Goal: Transaction & Acquisition: Purchase product/service

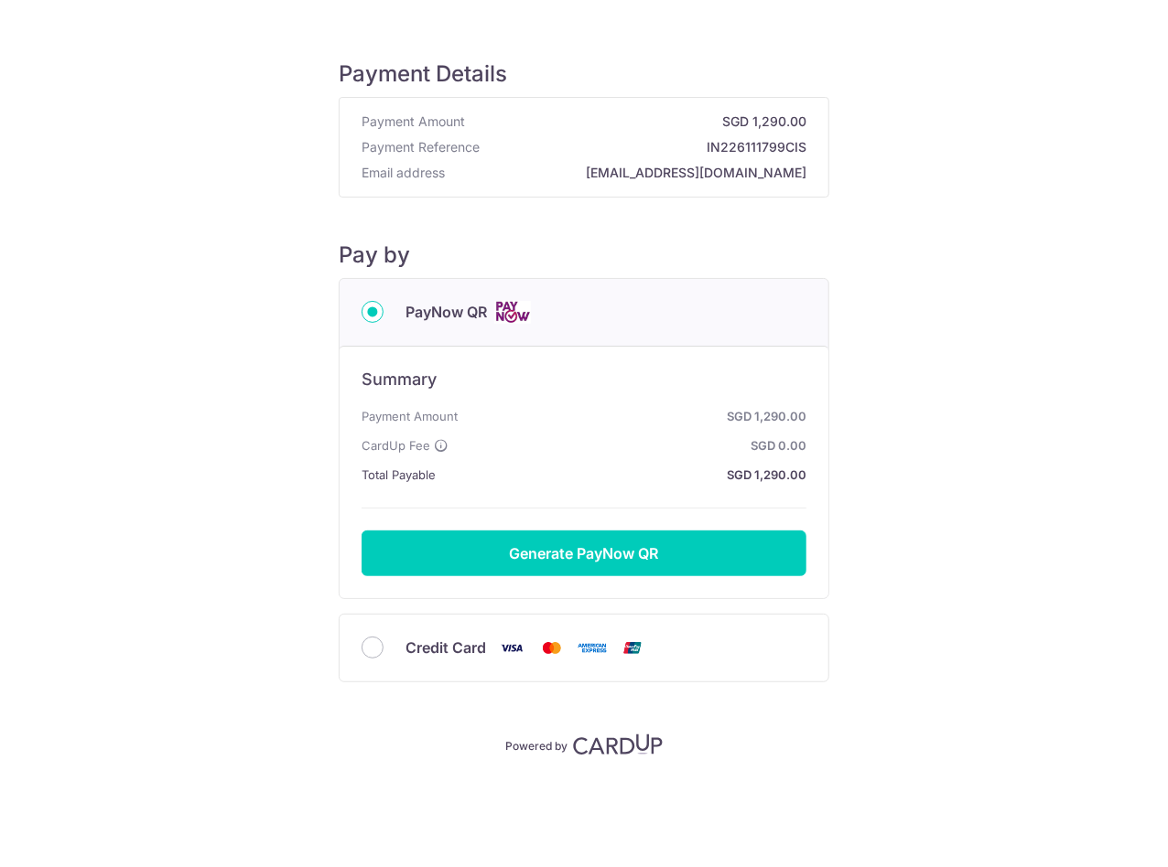
click at [767, 143] on strong "IN226111799CIS" at bounding box center [646, 147] width 319 height 18
copy strong "IN226111799CIS"
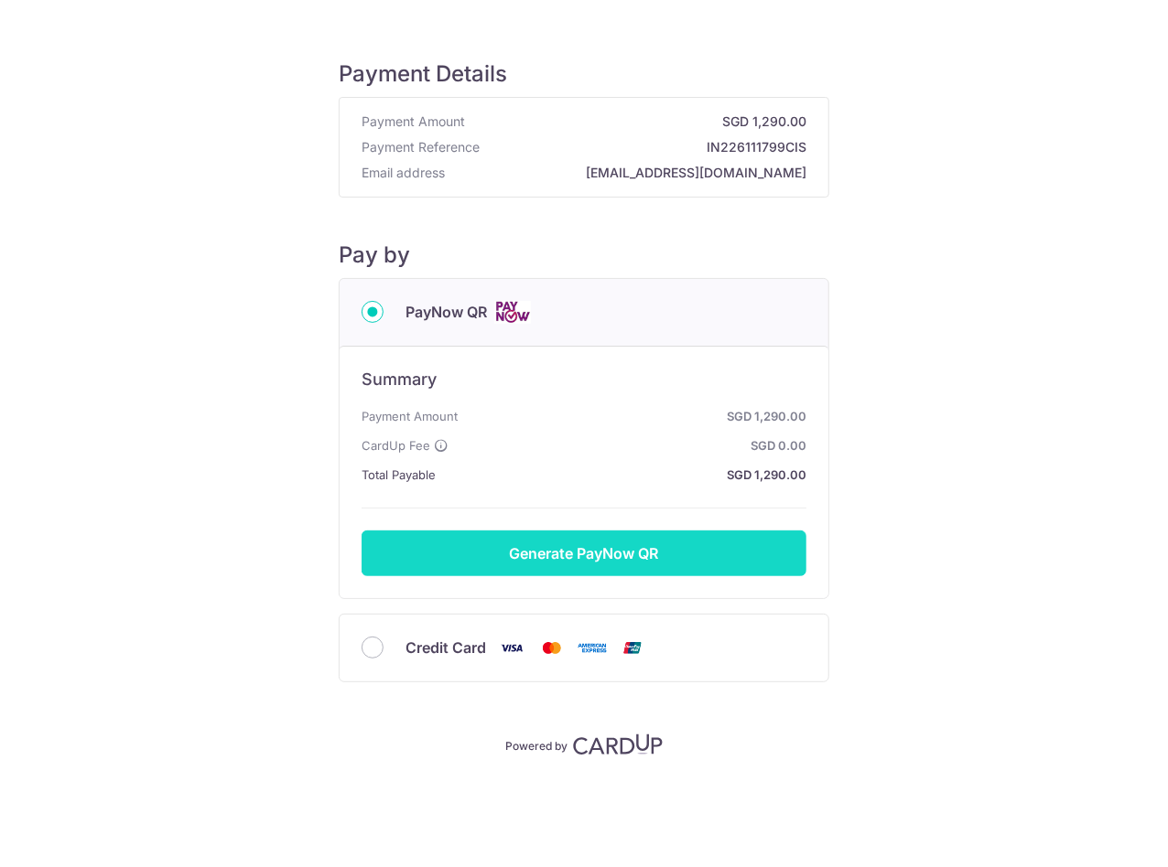
click at [629, 555] on button "Generate PayNow QR" at bounding box center [583, 554] width 445 height 46
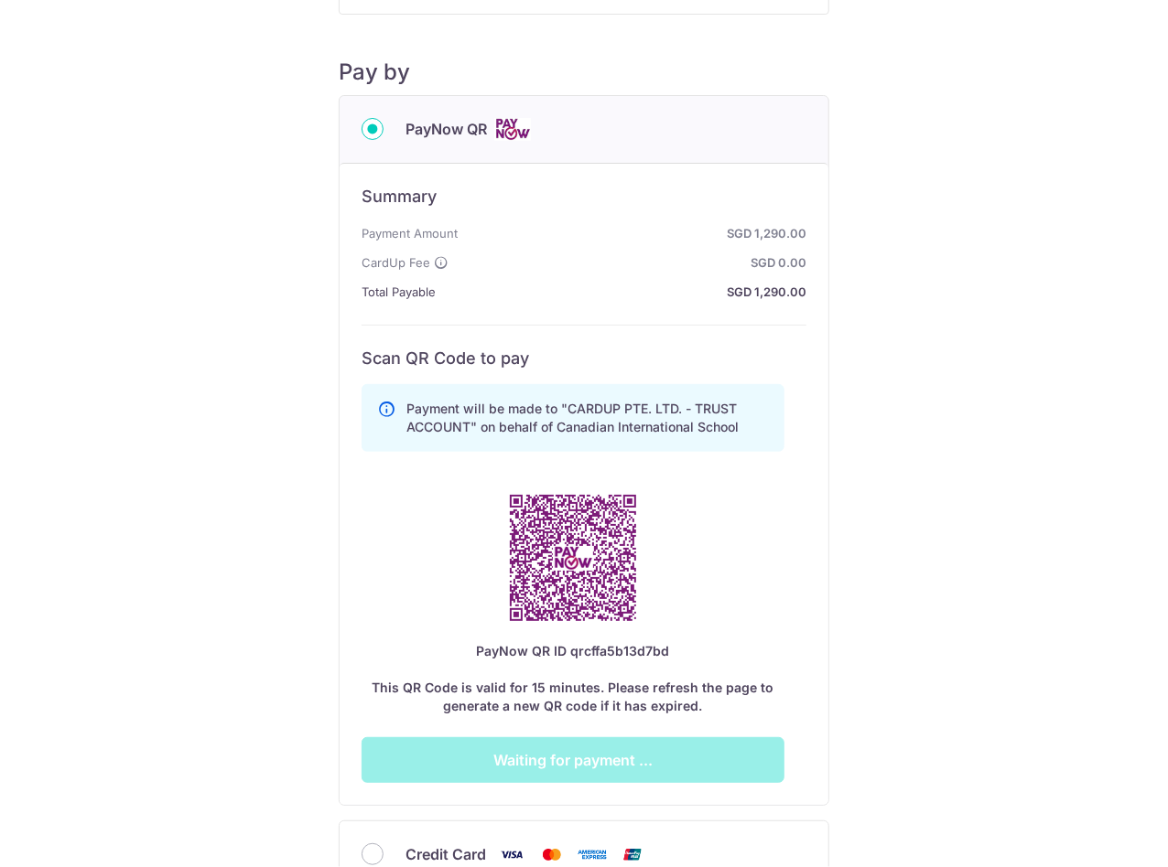
scroll to position [175, 0]
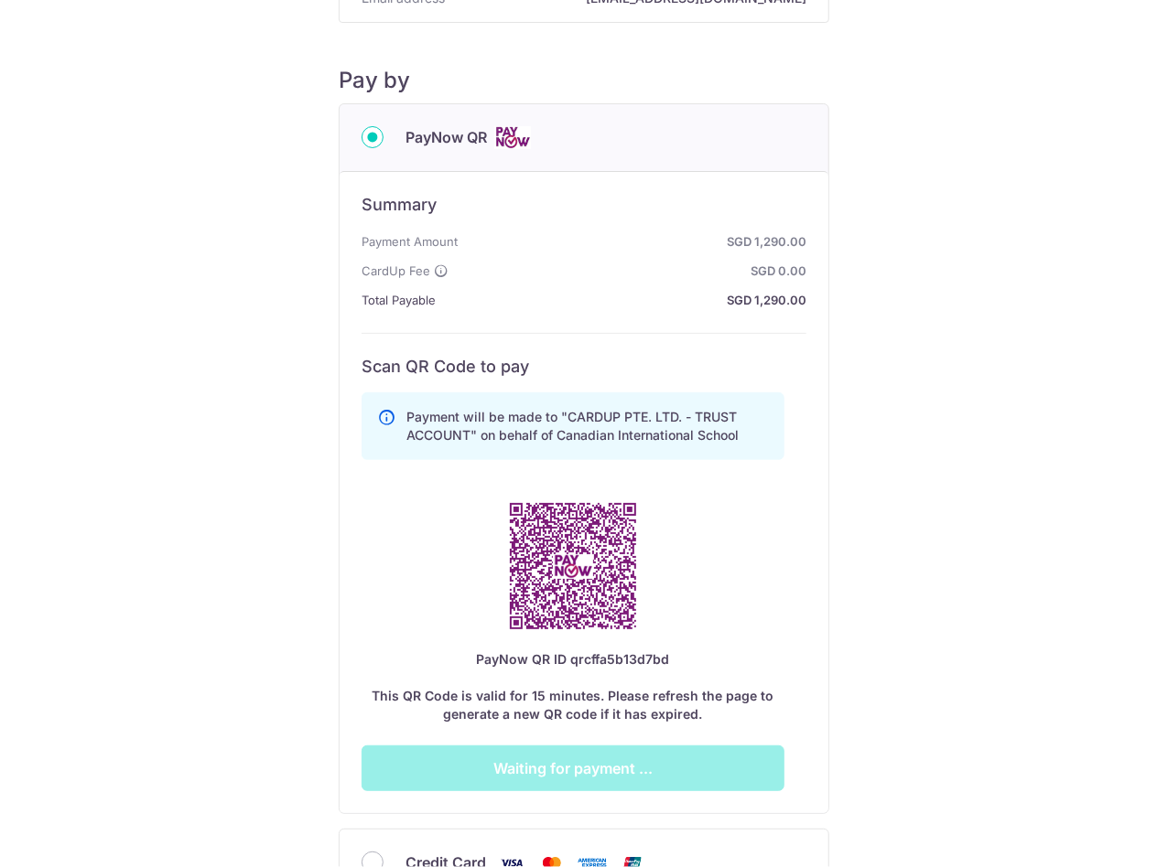
click at [1027, 333] on div "Payment Details Payment Amount SGD 1,290.00 Payment Reference IN226111799CIS Em…" at bounding box center [584, 413] width 1080 height 1116
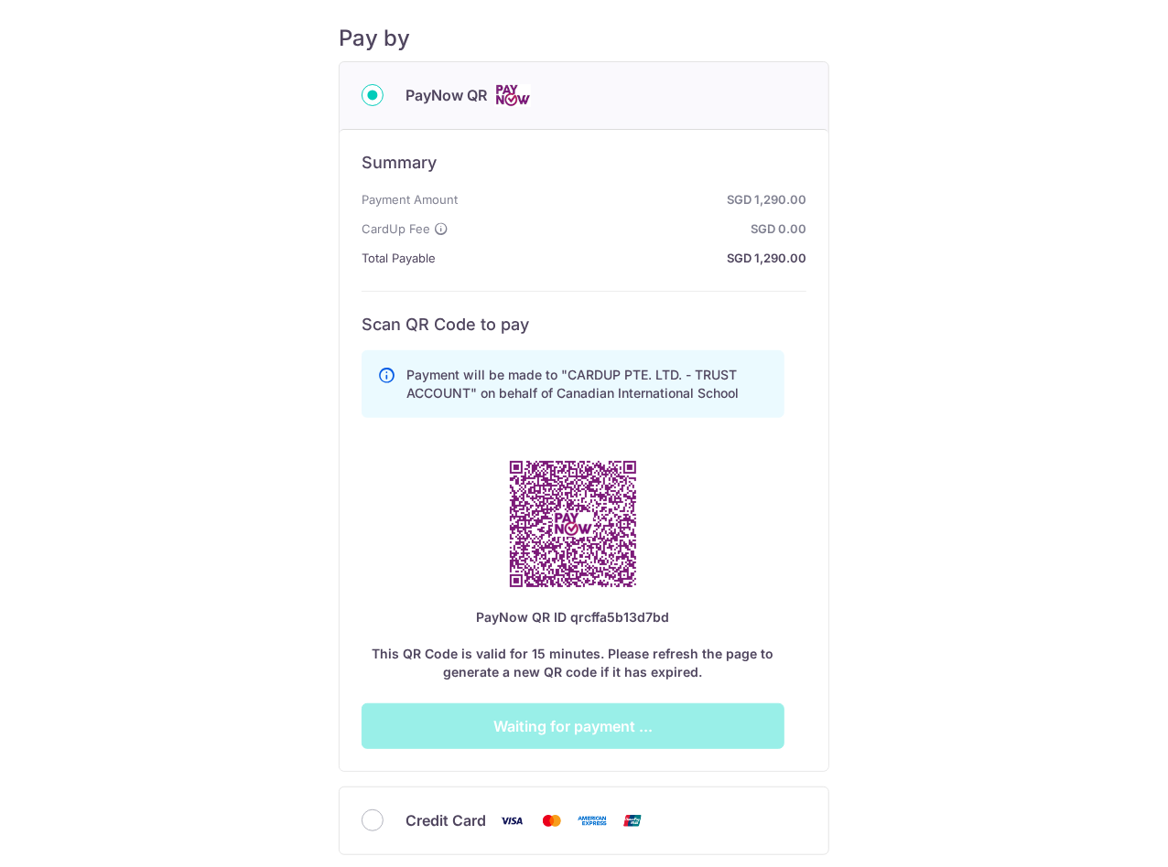
scroll to position [183, 0]
